Goal: Task Accomplishment & Management: Complete application form

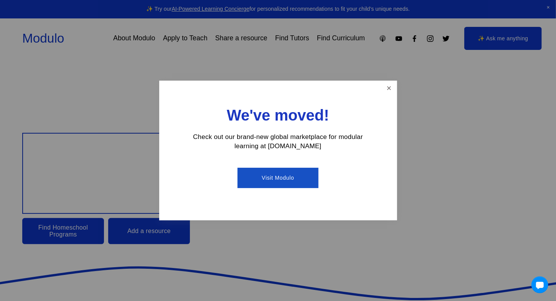
click at [291, 179] on link "Visit Modulo" at bounding box center [277, 178] width 81 height 20
click at [389, 87] on link "Close" at bounding box center [388, 88] width 13 height 13
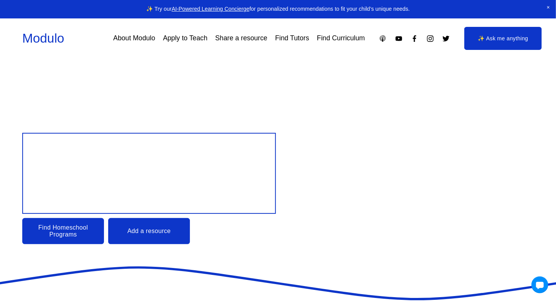
click at [188, 38] on link "Apply to Teach" at bounding box center [185, 37] width 44 height 13
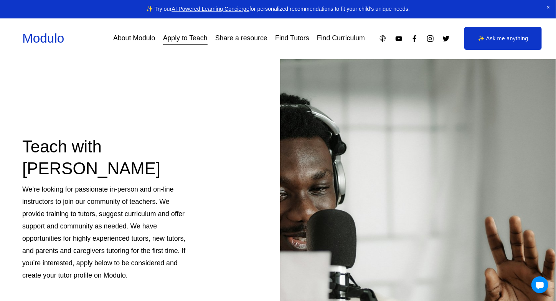
click at [132, 37] on link "About Modulo" at bounding box center [134, 37] width 42 height 13
